Goal: Information Seeking & Learning: Learn about a topic

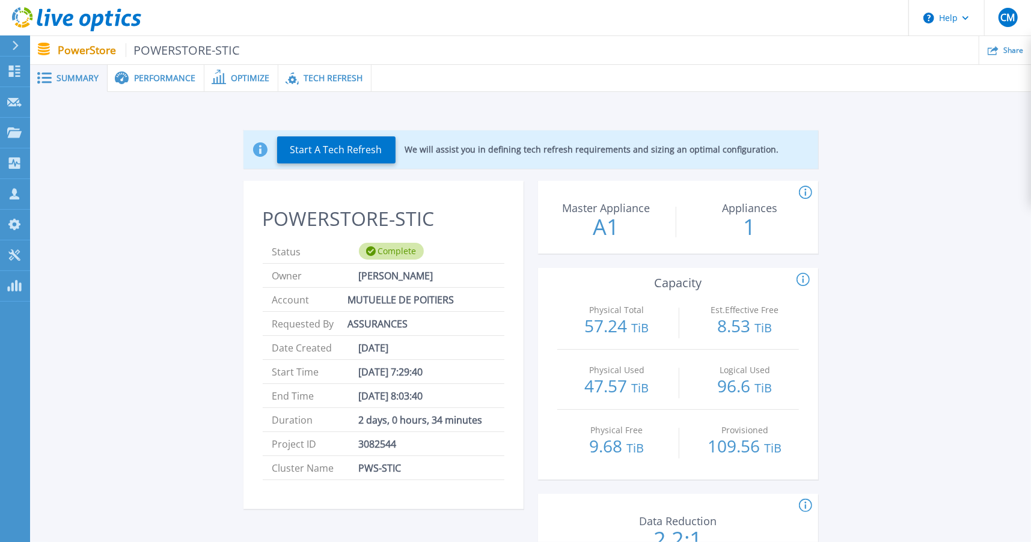
click at [153, 77] on span "Performance" at bounding box center [164, 78] width 61 height 8
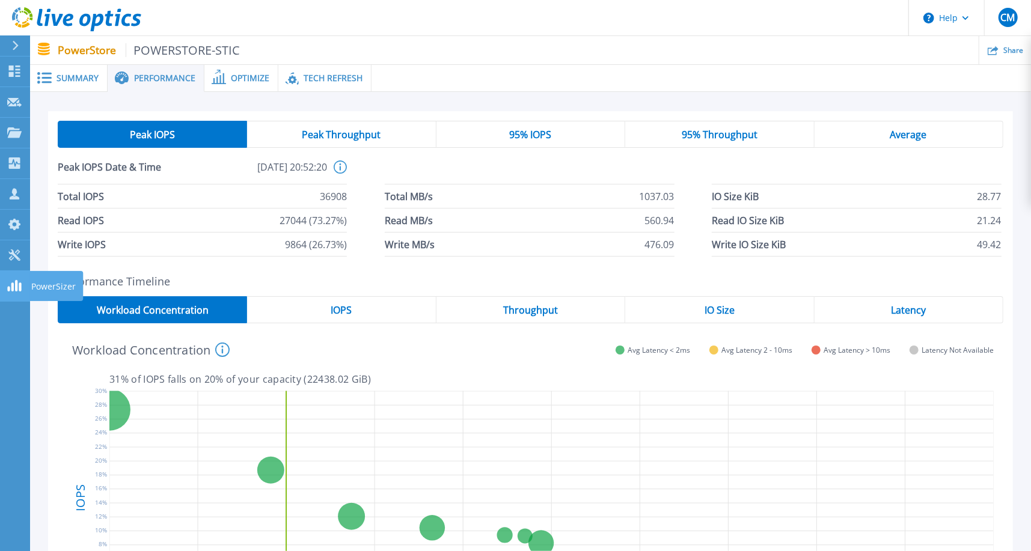
click at [14, 283] on icon at bounding box center [14, 285] width 14 height 11
click at [73, 74] on span "Summary" at bounding box center [78, 78] width 42 height 8
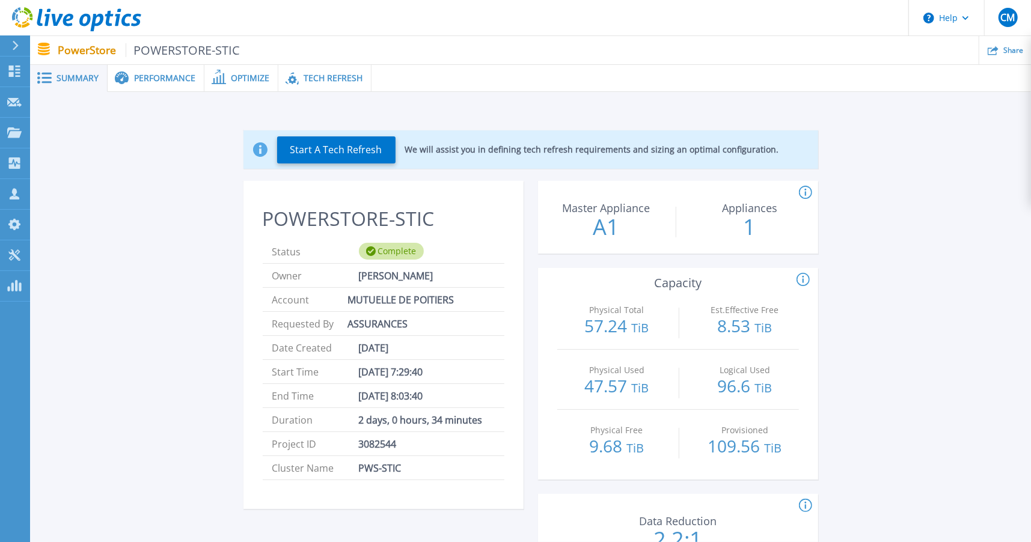
click at [171, 81] on span "Performance" at bounding box center [164, 78] width 61 height 8
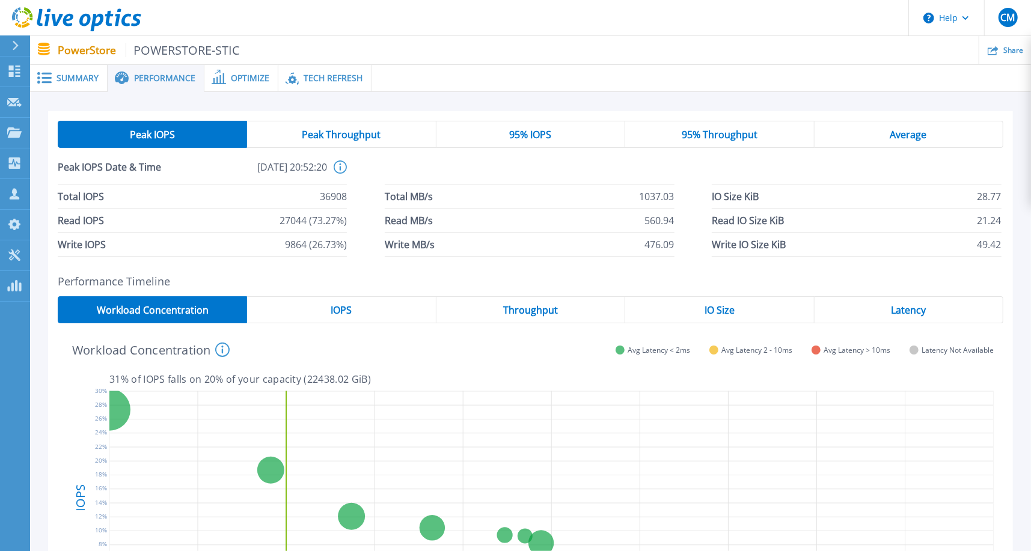
click at [921, 302] on div "Latency" at bounding box center [909, 309] width 189 height 27
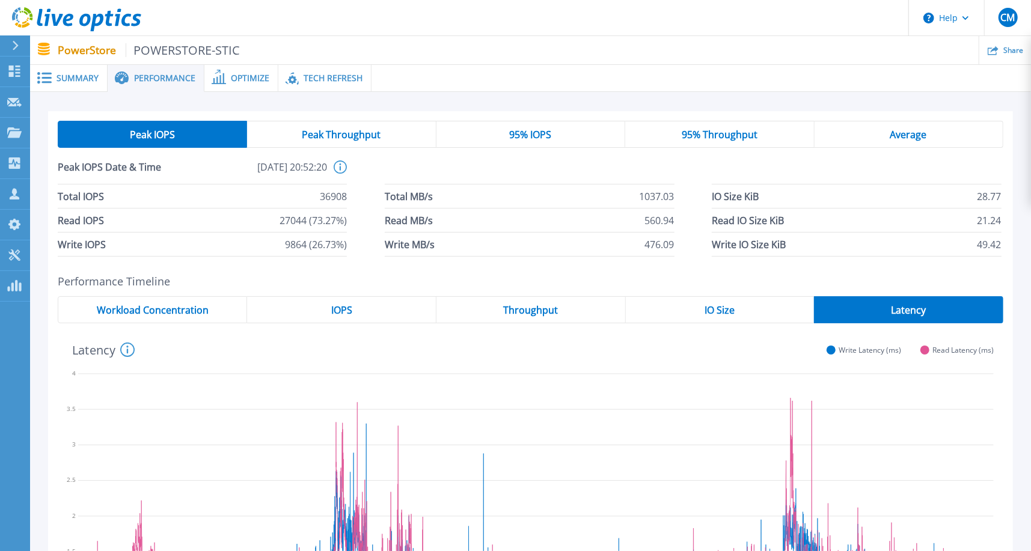
click at [361, 134] on span "Peak Throughput" at bounding box center [341, 135] width 79 height 10
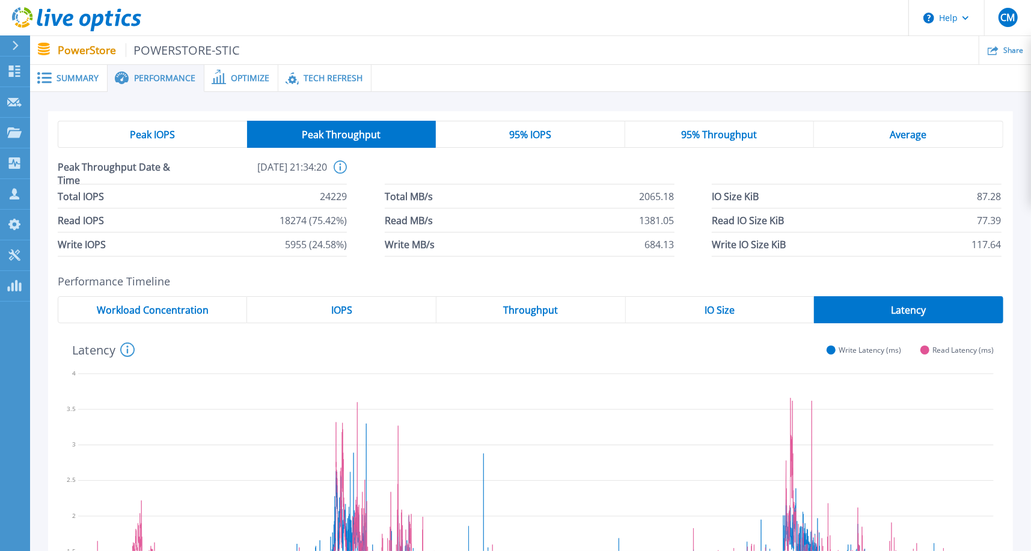
click at [524, 133] on span "95% IOPS" at bounding box center [530, 135] width 42 height 10
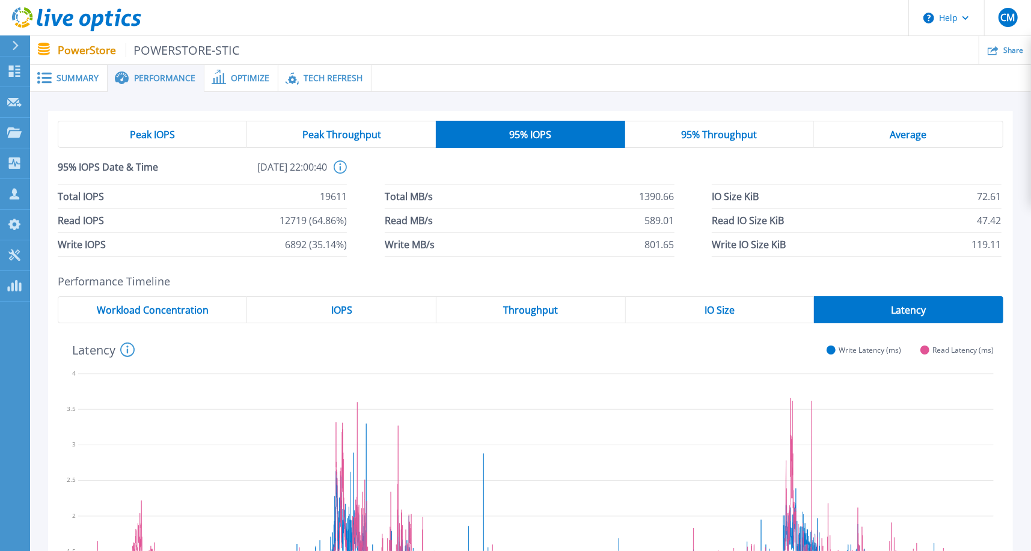
drag, startPoint x: 687, startPoint y: 135, endPoint x: 893, endPoint y: 135, distance: 206.8
click at [688, 135] on span "95% Throughput" at bounding box center [720, 135] width 76 height 10
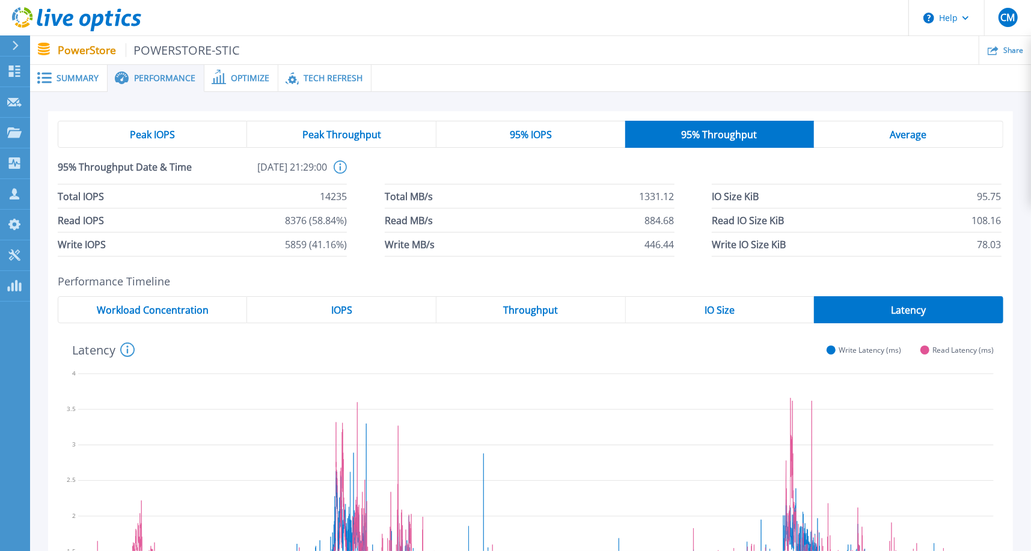
click at [896, 135] on span "Average" at bounding box center [908, 135] width 37 height 10
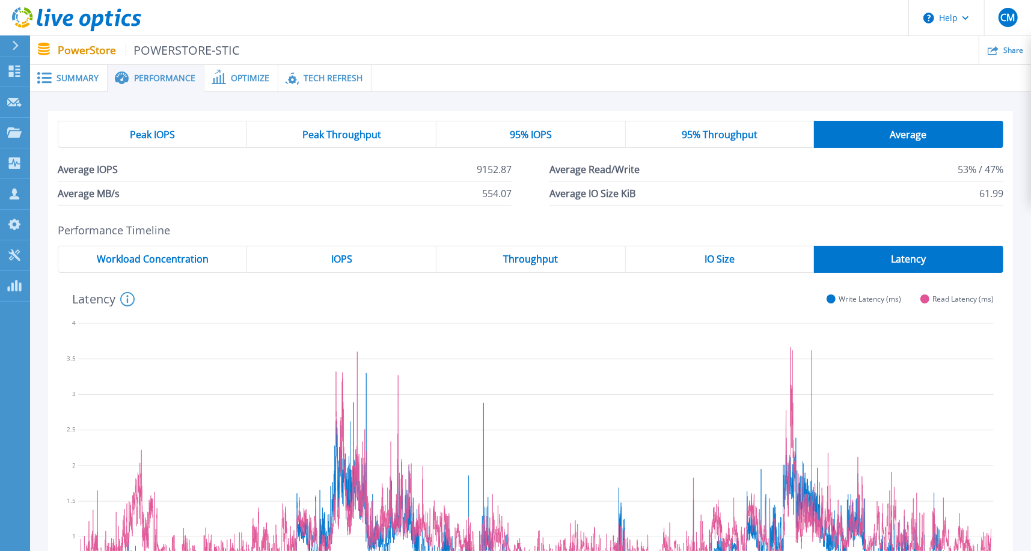
click at [174, 136] on span "Peak IOPS" at bounding box center [152, 135] width 45 height 10
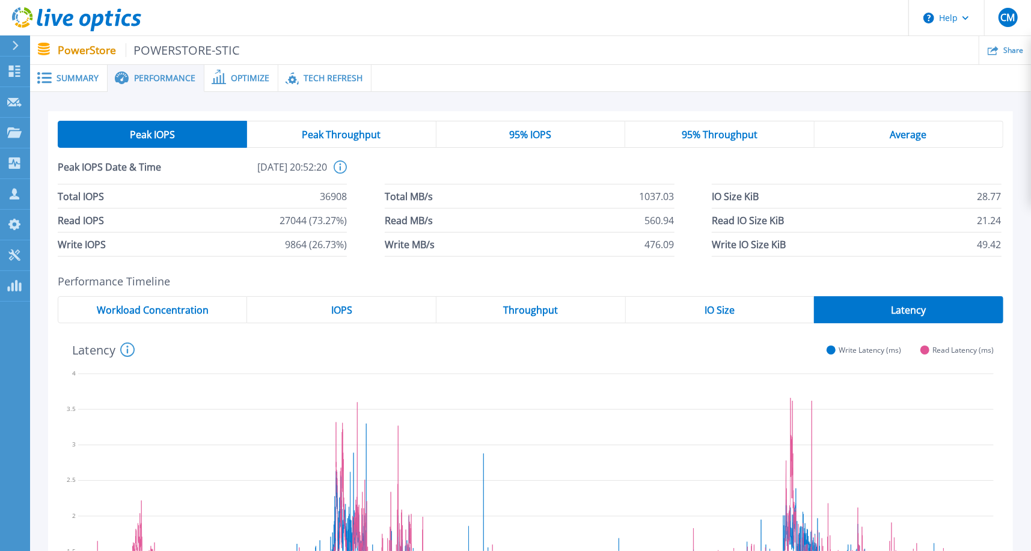
click at [886, 133] on div "Average" at bounding box center [909, 134] width 189 height 27
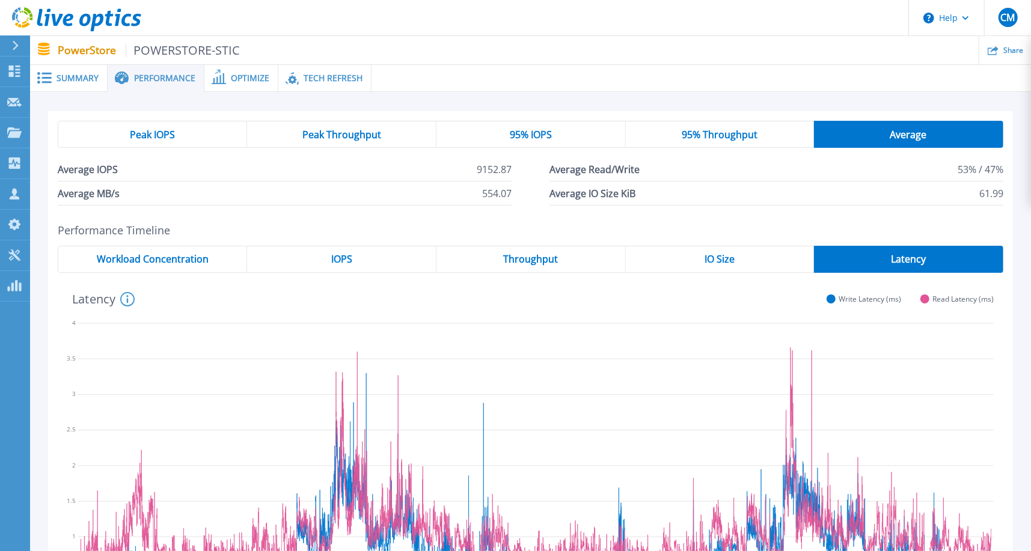
click at [179, 135] on div "Peak IOPS" at bounding box center [152, 134] width 189 height 27
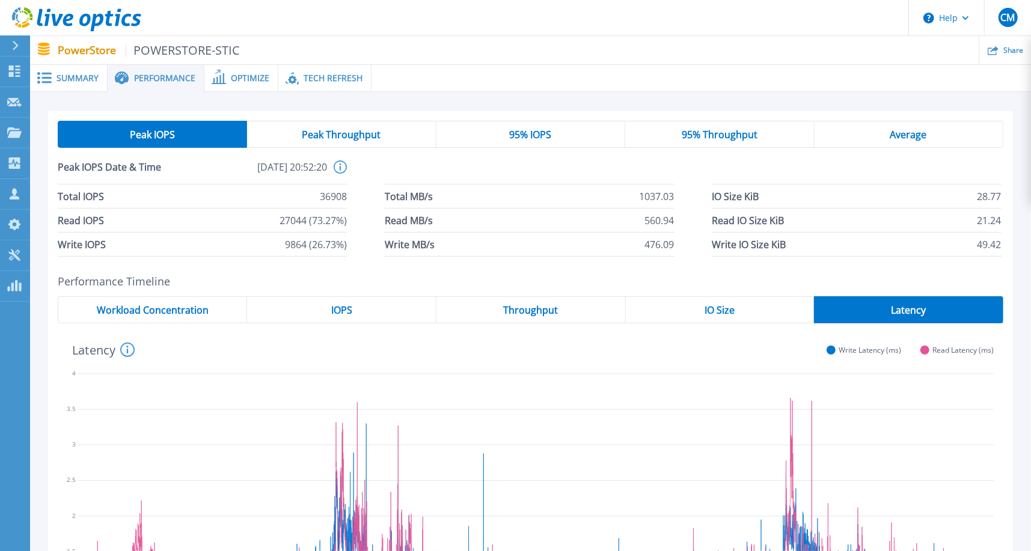
click at [361, 134] on span "Peak Throughput" at bounding box center [341, 135] width 79 height 10
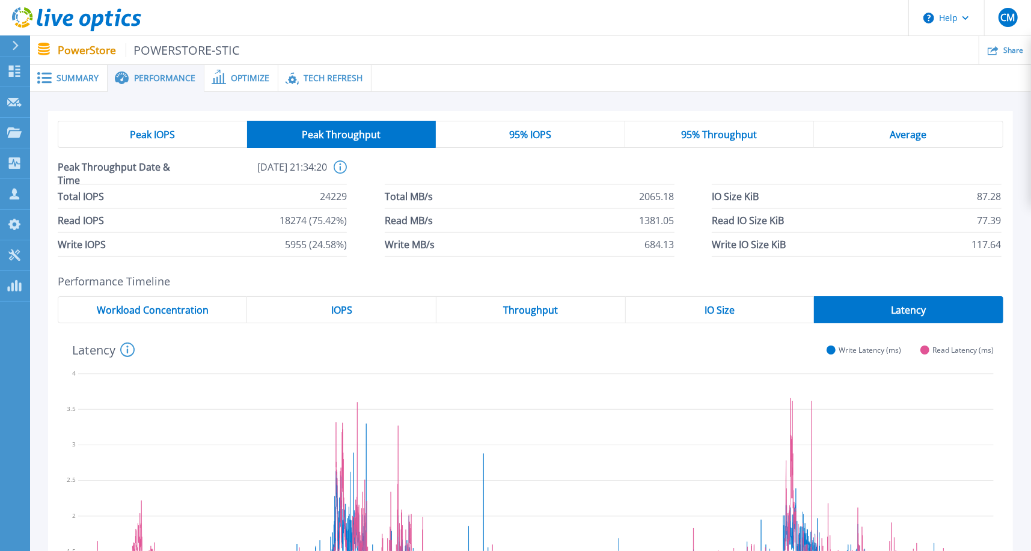
click at [126, 130] on div "Peak IOPS" at bounding box center [152, 134] width 189 height 27
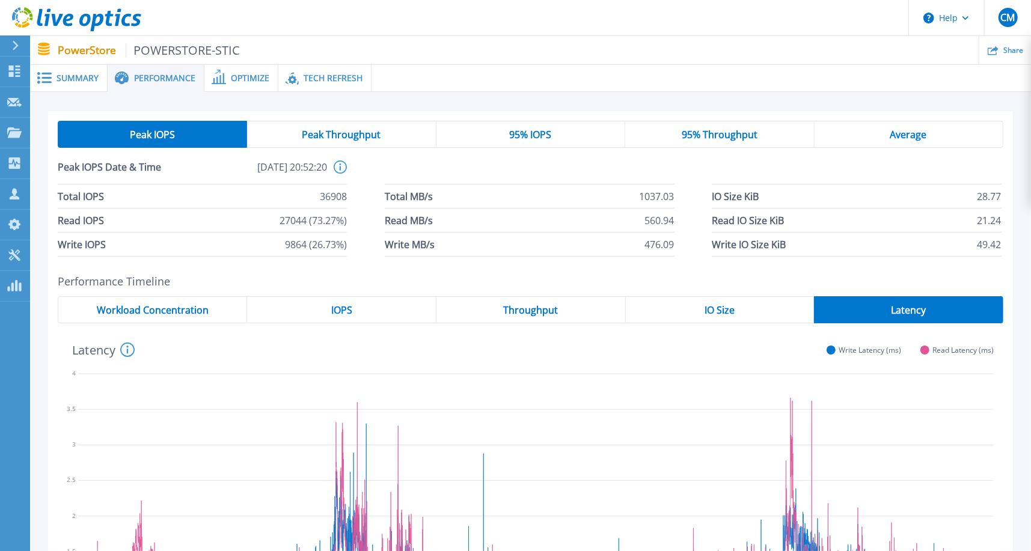
click at [114, 312] on span "Workload Concentration" at bounding box center [153, 310] width 112 height 10
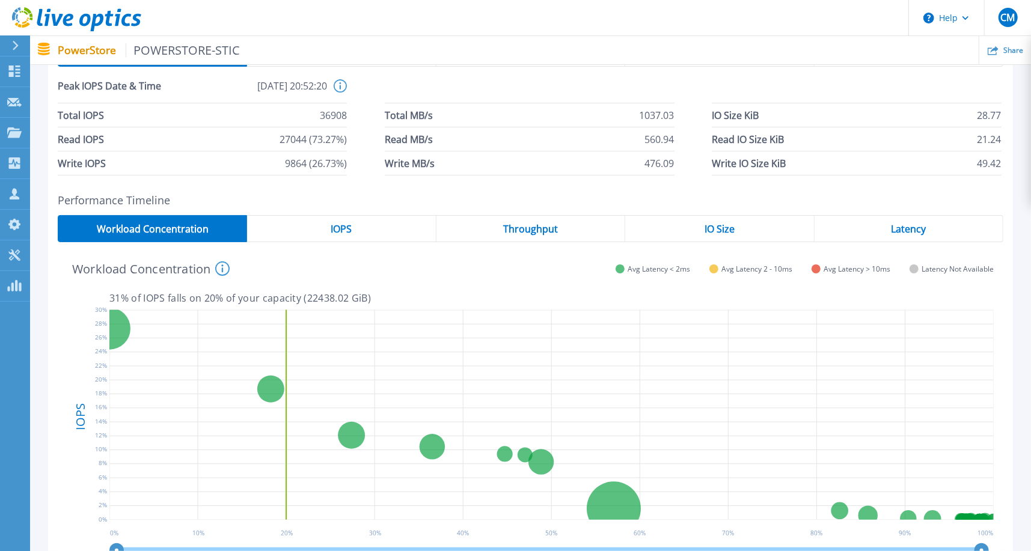
scroll to position [60, 0]
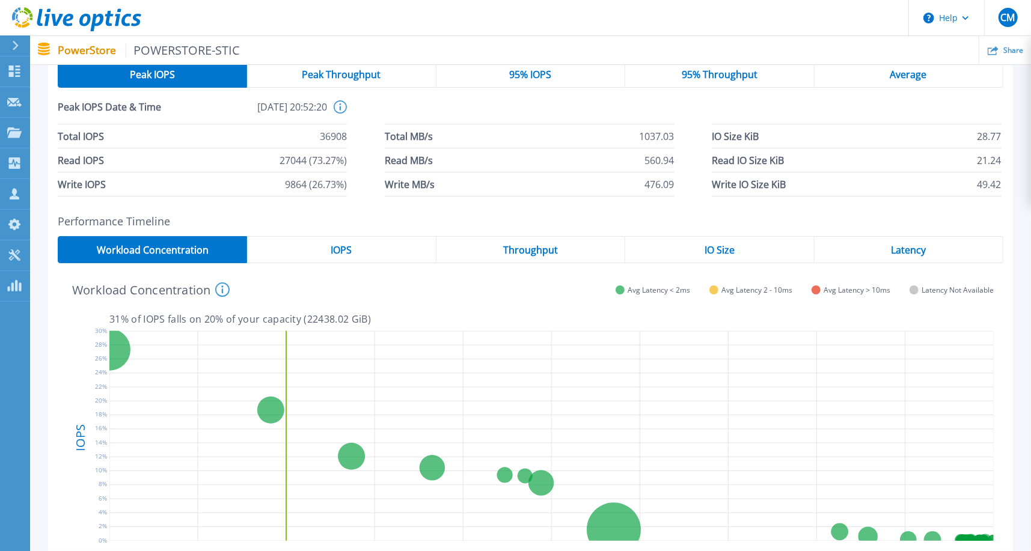
click at [721, 251] on span "IO Size" at bounding box center [720, 250] width 30 height 10
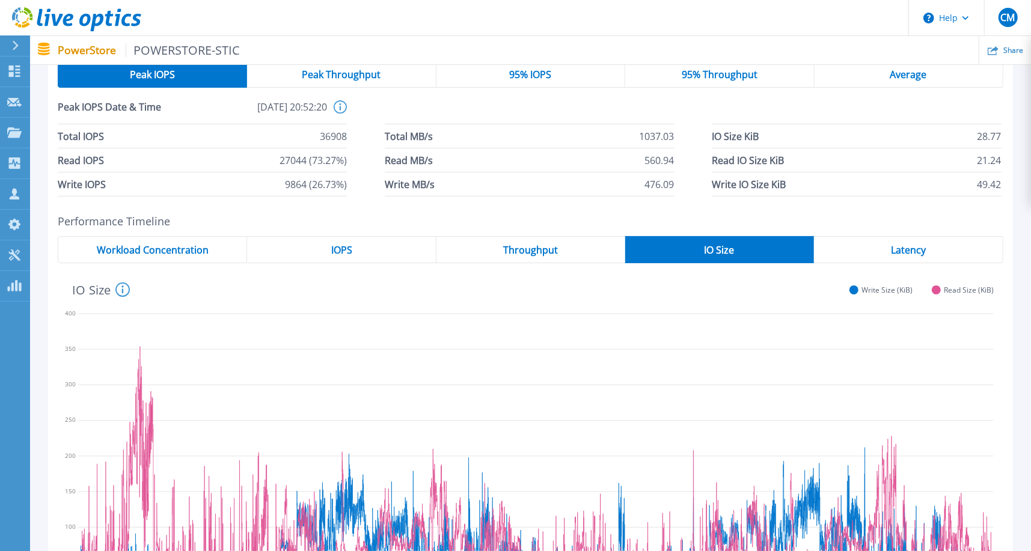
click at [512, 250] on span "Throughput" at bounding box center [530, 250] width 55 height 10
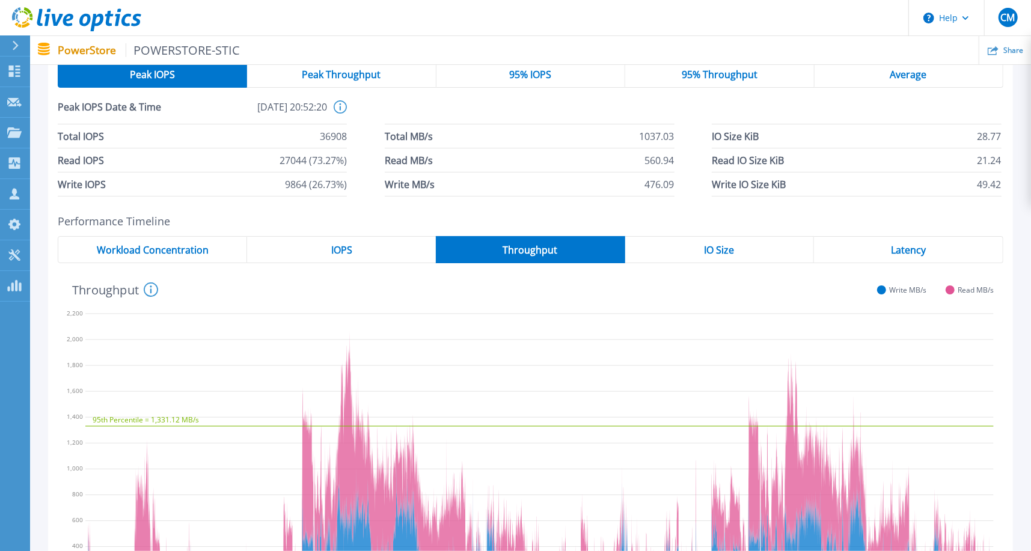
click at [354, 248] on div "IOPS" at bounding box center [341, 249] width 189 height 27
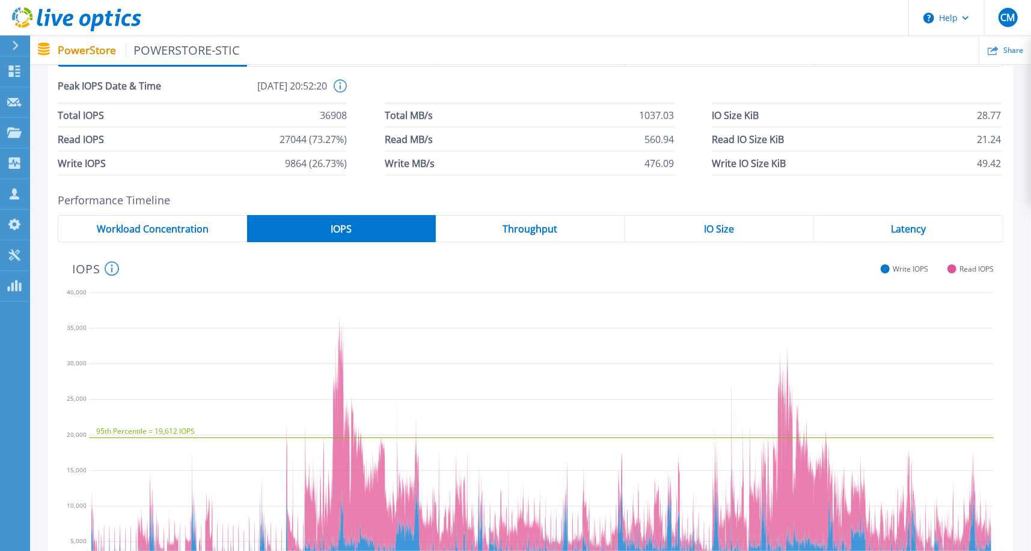
scroll to position [0, 0]
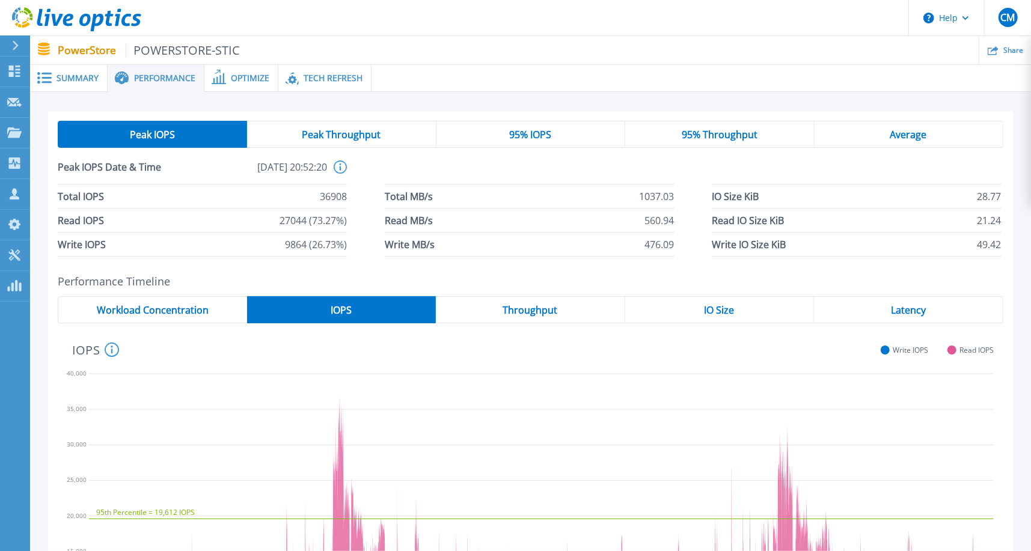
click at [353, 135] on span "Peak Throughput" at bounding box center [341, 135] width 79 height 10
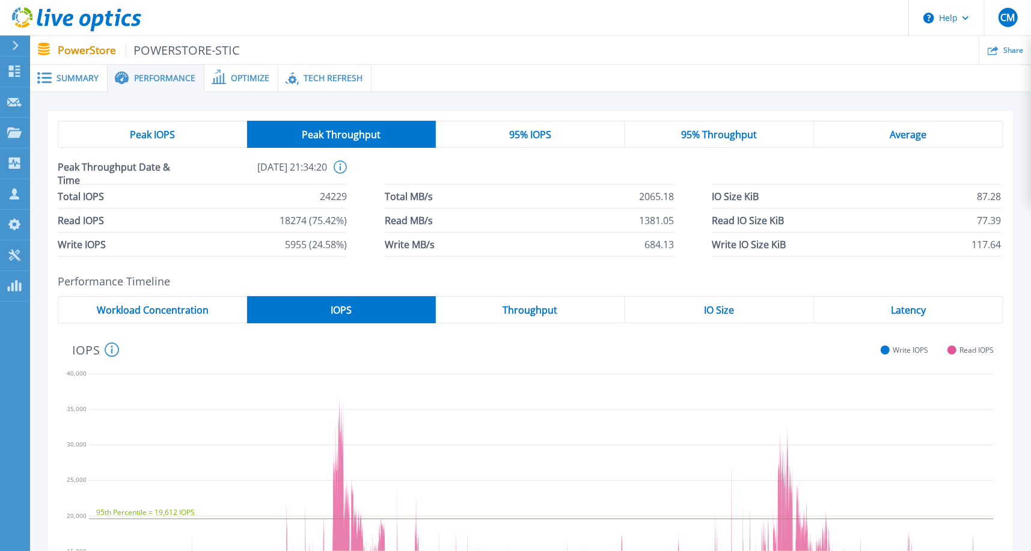
click at [931, 138] on div "Average" at bounding box center [908, 134] width 189 height 27
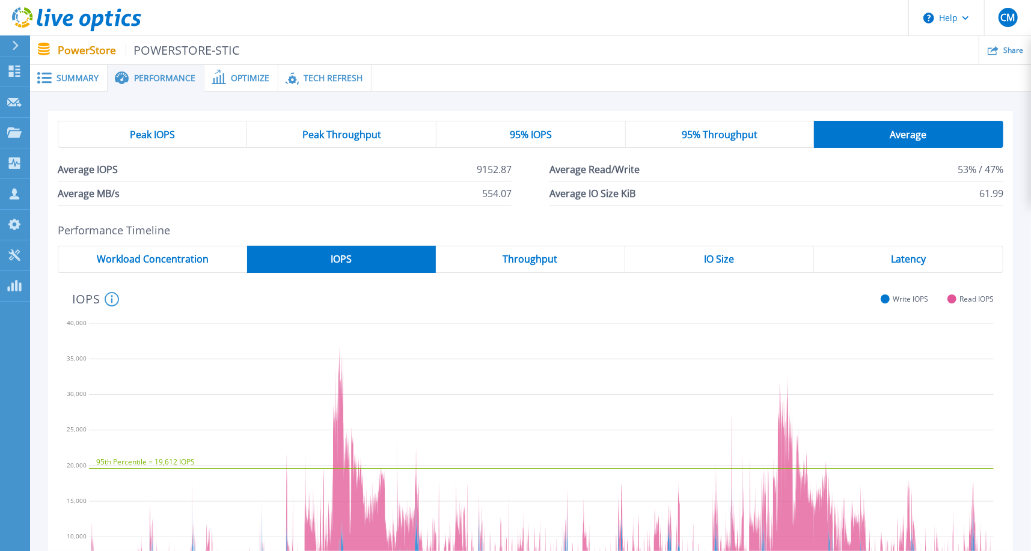
click at [740, 135] on span "95% Throughput" at bounding box center [720, 135] width 76 height 10
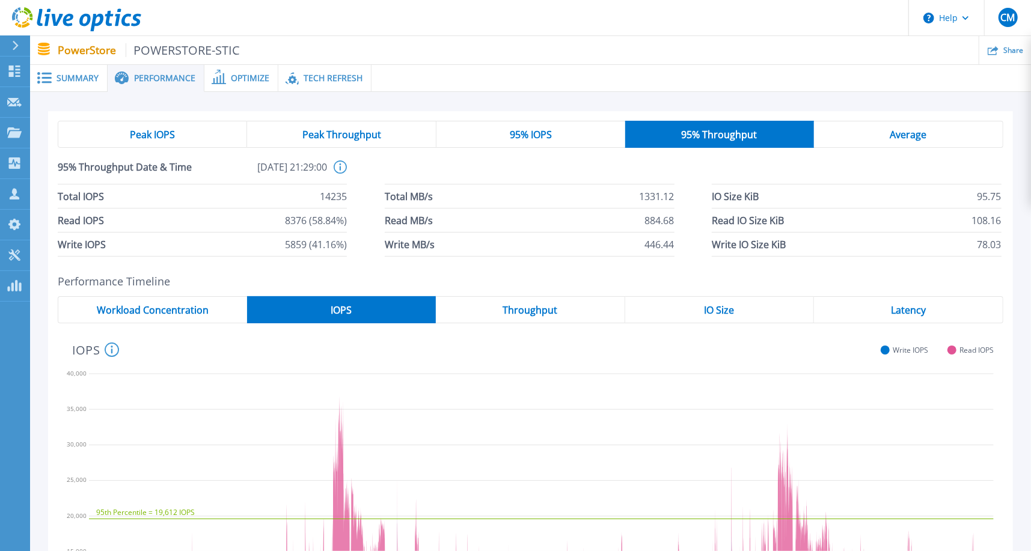
click at [504, 136] on div "95% IOPS" at bounding box center [531, 134] width 189 height 27
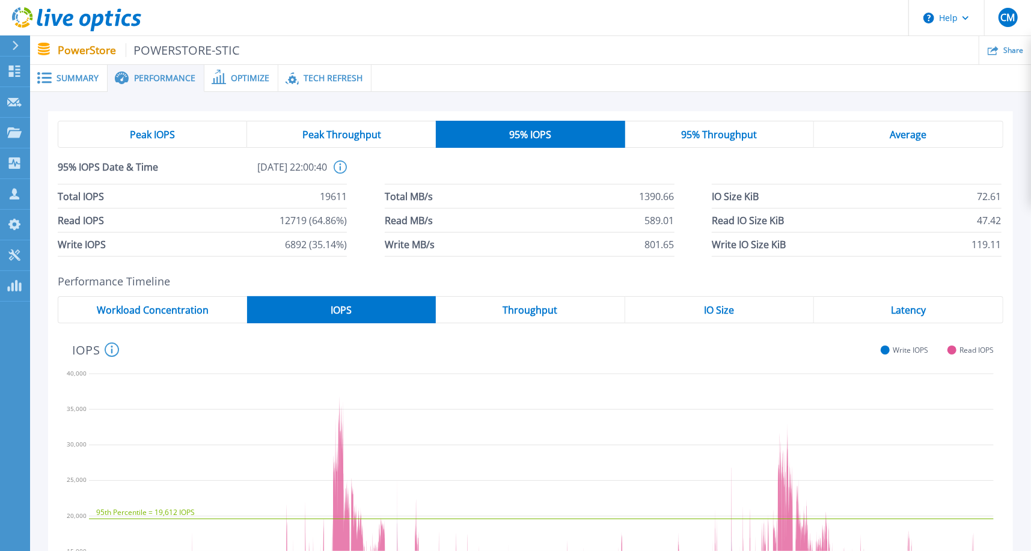
click at [150, 134] on span "Peak IOPS" at bounding box center [152, 135] width 45 height 10
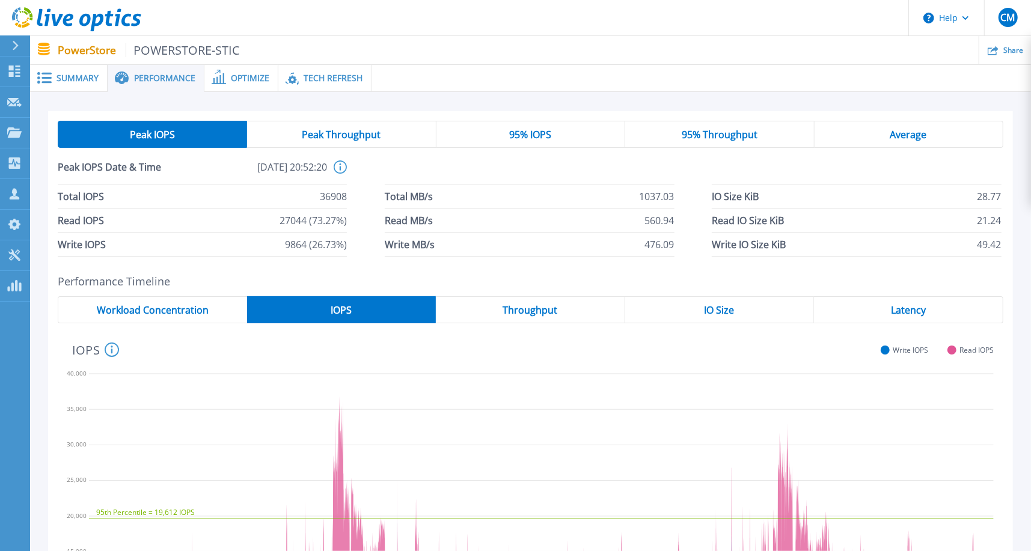
click at [537, 132] on span "95% IOPS" at bounding box center [530, 135] width 42 height 10
